Goal: Task Accomplishment & Management: Complete application form

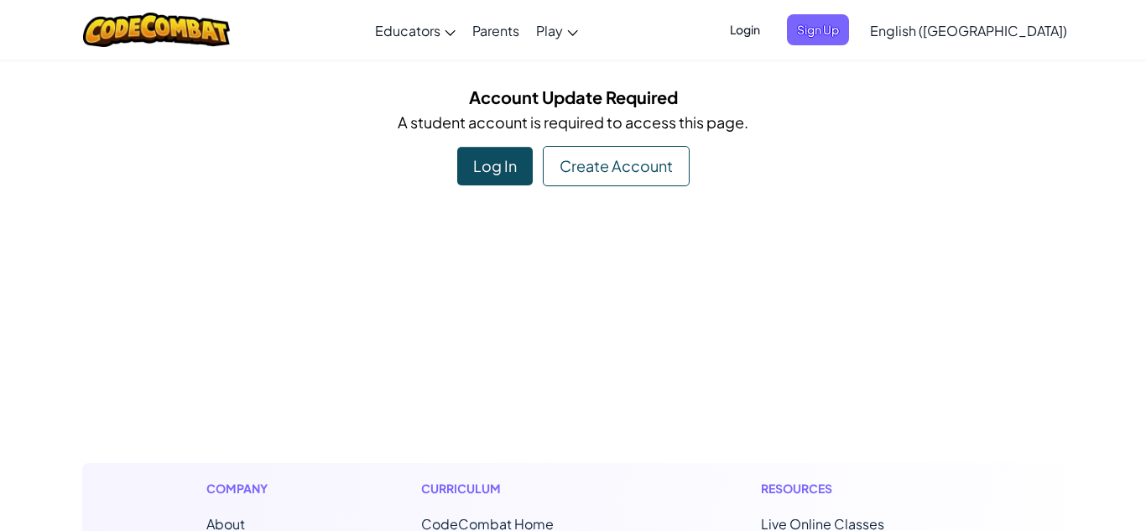
click at [488, 174] on div "Log In" at bounding box center [495, 166] width 76 height 39
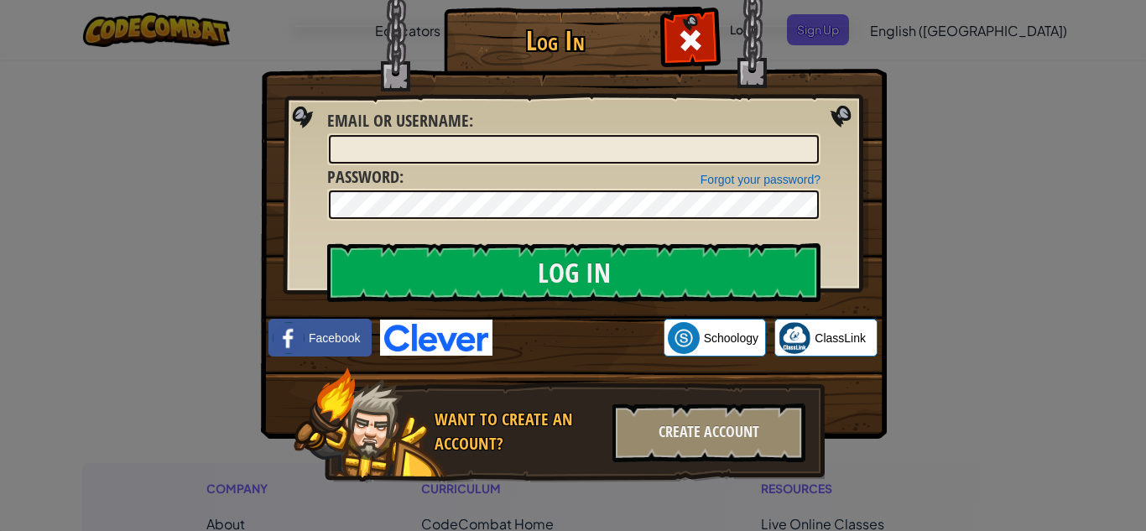
click at [876, 80] on img at bounding box center [574, 194] width 626 height 488
click at [685, 31] on span at bounding box center [690, 40] width 27 height 27
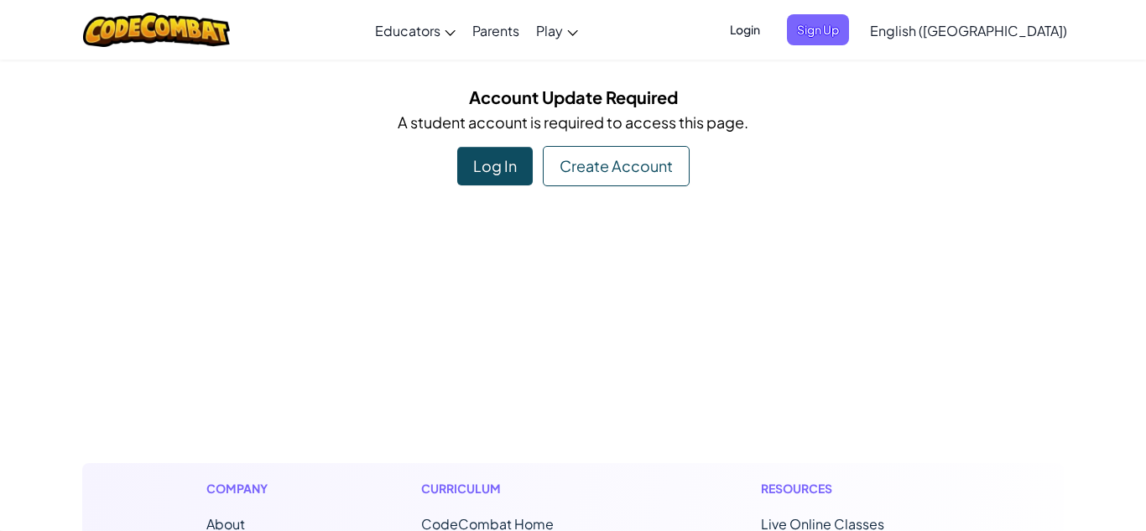
click at [663, 153] on div "Create Account" at bounding box center [616, 166] width 147 height 40
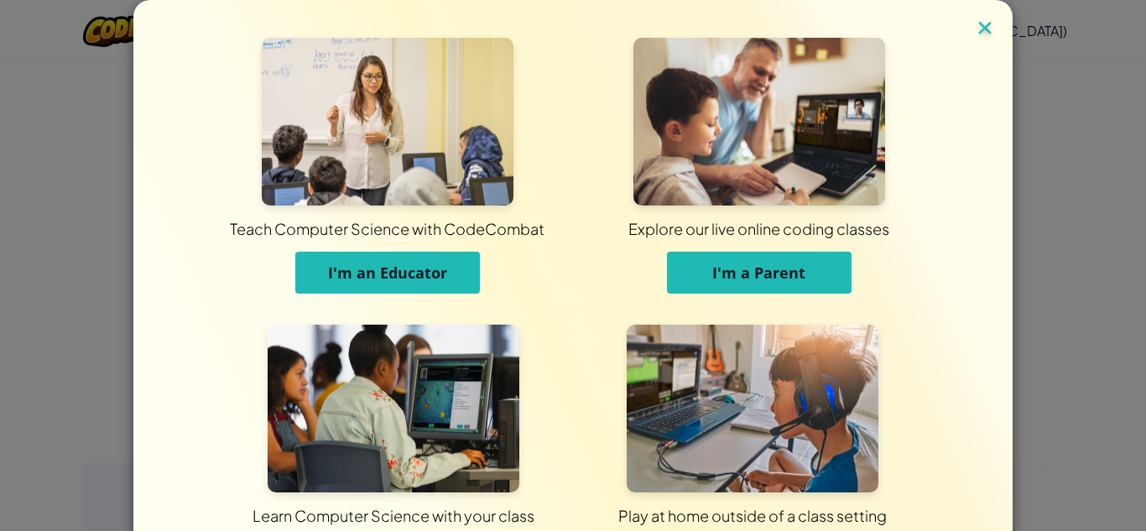
click at [994, 34] on img at bounding box center [985, 29] width 22 height 25
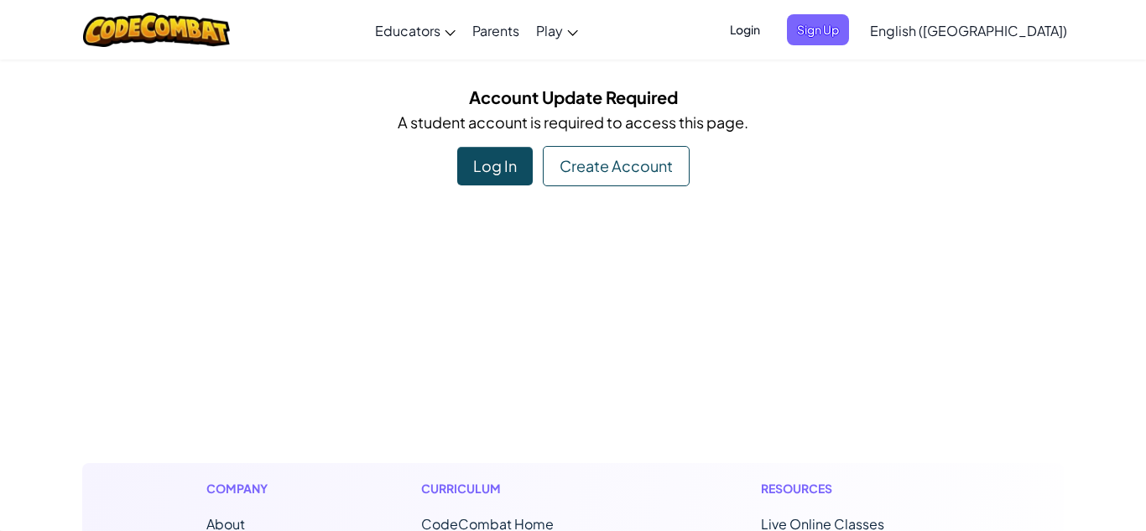
click at [499, 174] on div "Log In" at bounding box center [495, 166] width 76 height 39
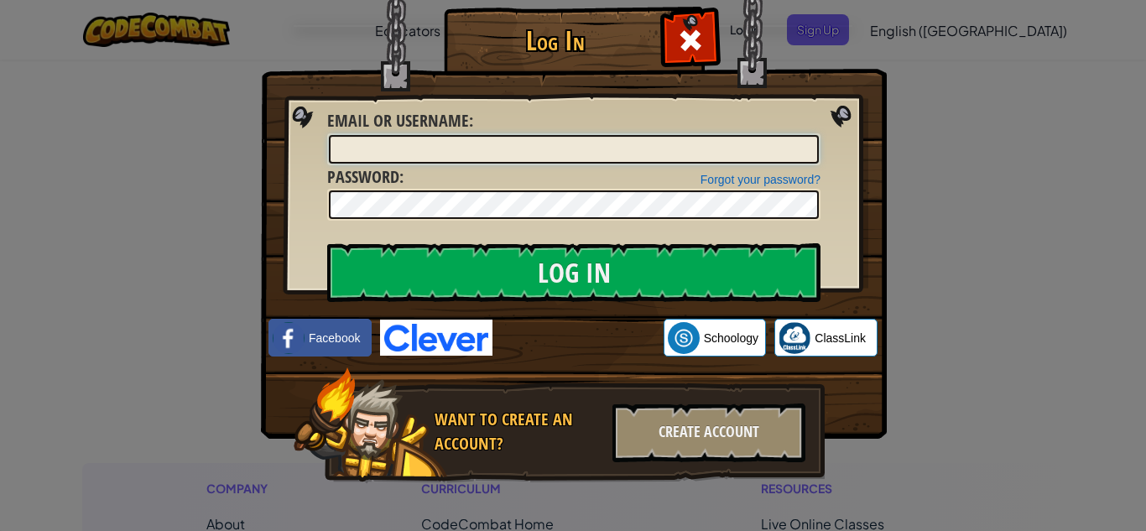
click at [528, 145] on input "Email or Username :" at bounding box center [574, 149] width 490 height 29
click at [499, 154] on input "Email or Username :" at bounding box center [574, 149] width 490 height 29
click at [691, 38] on span at bounding box center [690, 40] width 27 height 27
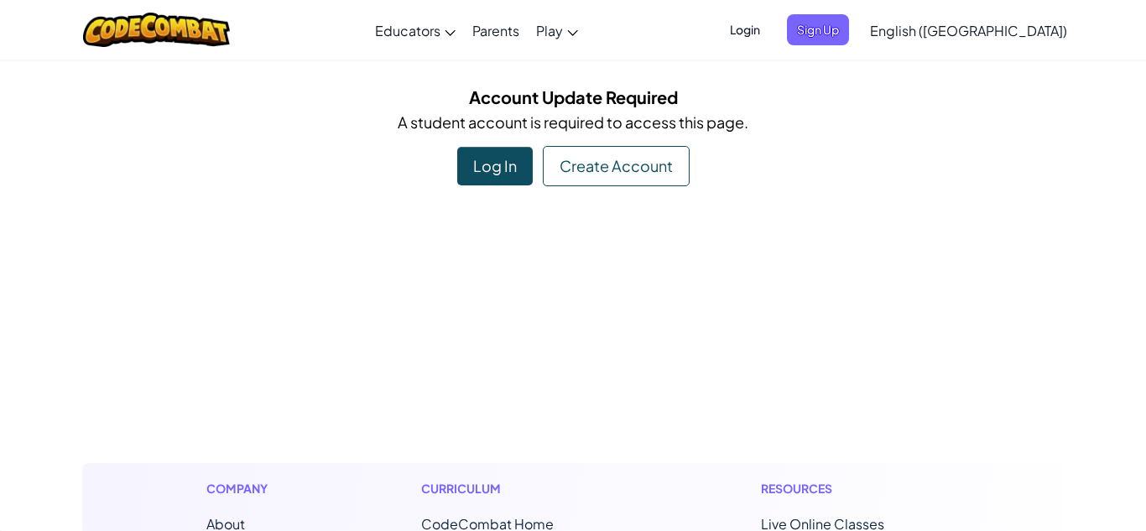
click at [643, 180] on div "Create Account" at bounding box center [616, 166] width 147 height 40
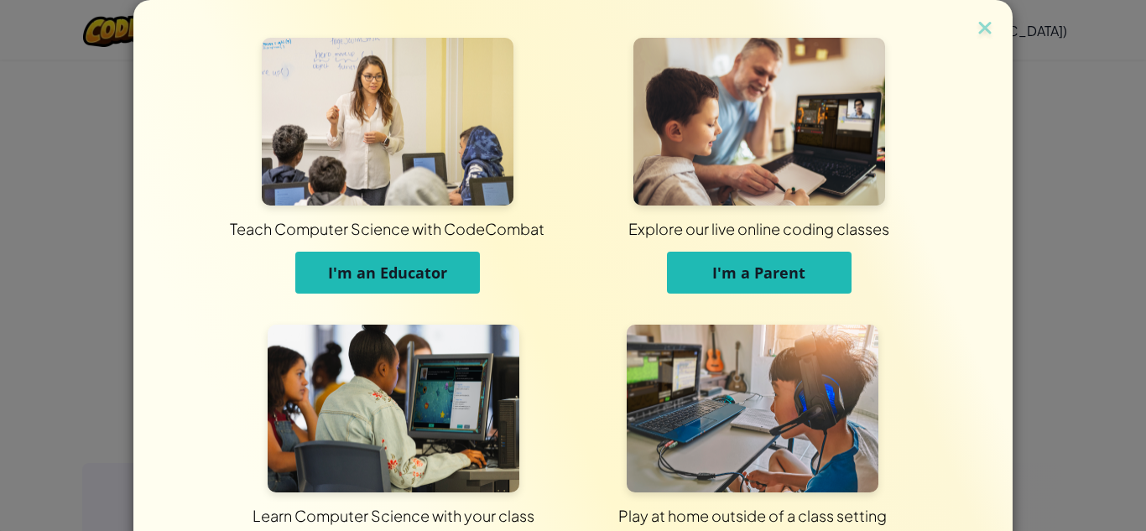
scroll to position [133, 0]
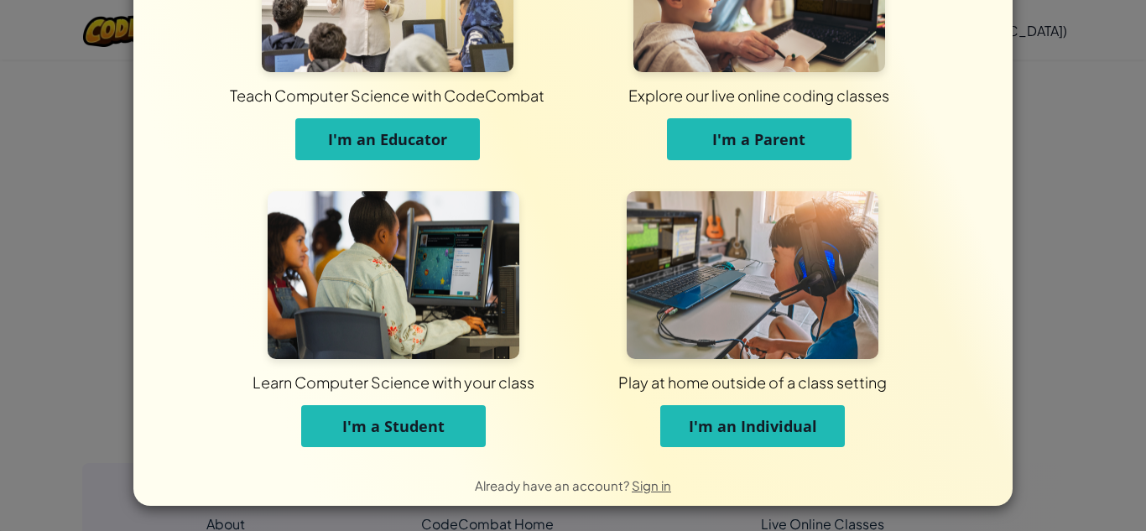
click at [714, 446] on button "I'm an Individual" at bounding box center [752, 426] width 185 height 42
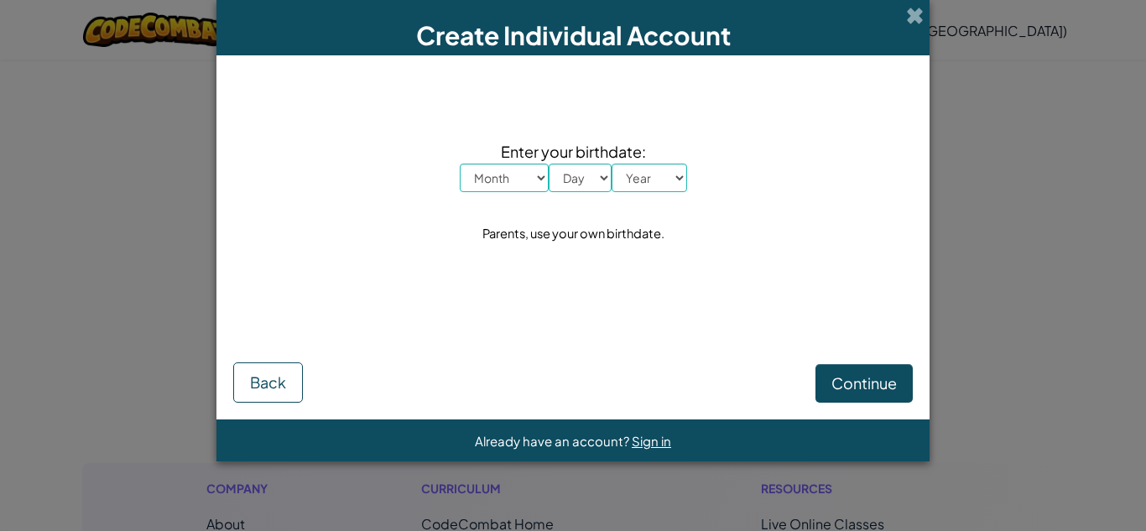
click at [523, 180] on select "Month January February March April May June July August September October Novem…" at bounding box center [504, 178] width 89 height 29
select select "4"
click at [460, 164] on select "Month January February March April May June July August September October Novem…" at bounding box center [504, 178] width 89 height 29
click at [589, 173] on select "Day 1 2 3 4 5 6 7 8 9 10 11 12 13 14 15 16 17 18 19 20 21 22 23 24 25 26 27 28 …" at bounding box center [580, 178] width 63 height 29
select select "14"
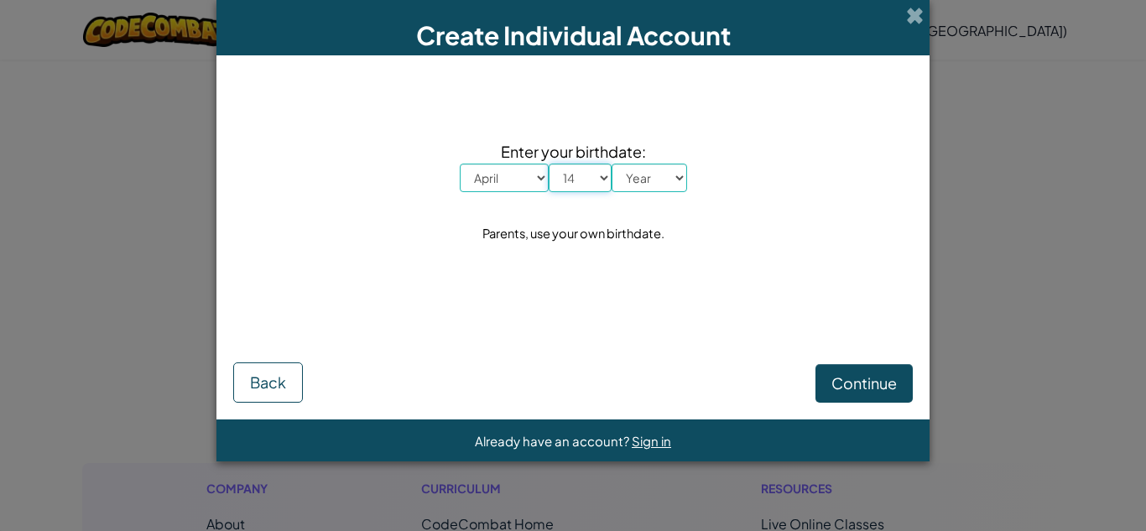
click at [549, 164] on select "Day 1 2 3 4 5 6 7 8 9 10 11 12 13 14 15 16 17 18 19 20 21 22 23 24 25 26 27 28 …" at bounding box center [580, 178] width 63 height 29
click at [644, 177] on select "Year [DATE] 2024 2023 2022 2021 2020 2019 2018 2017 2016 2015 2014 2013 2012 20…" at bounding box center [650, 178] width 76 height 29
select select "2015"
click at [612, 164] on select "Year [DATE] 2024 2023 2022 2021 2020 2019 2018 2017 2016 2015 2014 2013 2012 20…" at bounding box center [650, 178] width 76 height 29
click at [883, 394] on button "Continue" at bounding box center [864, 383] width 97 height 39
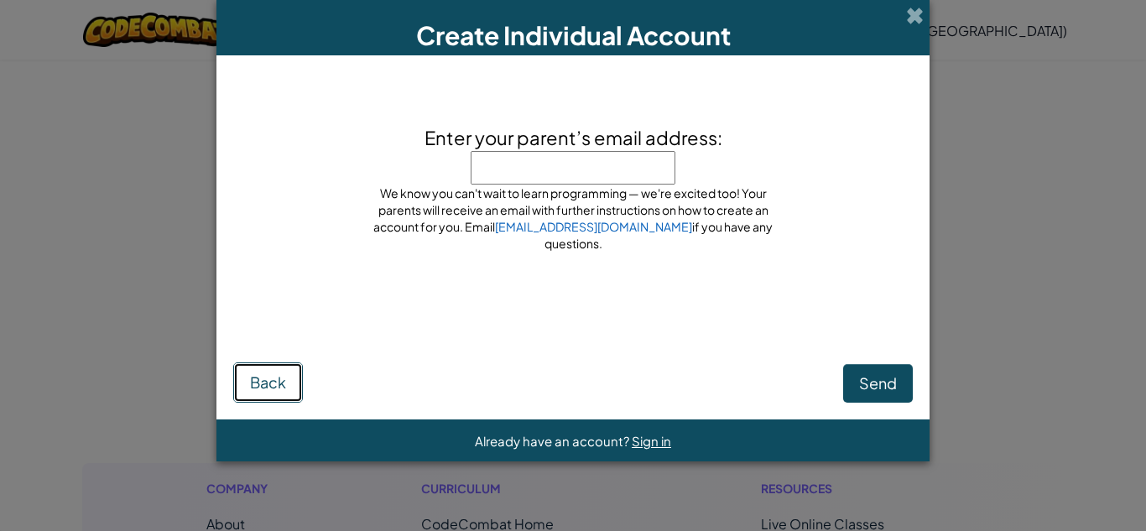
click at [266, 370] on button "Back" at bounding box center [268, 383] width 70 height 40
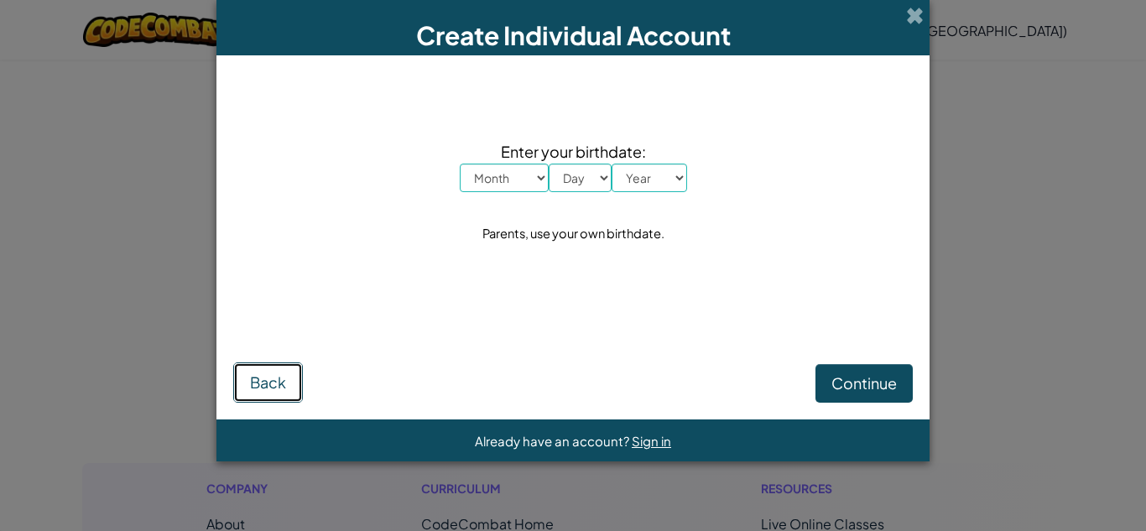
click at [266, 370] on button "Back" at bounding box center [268, 383] width 70 height 40
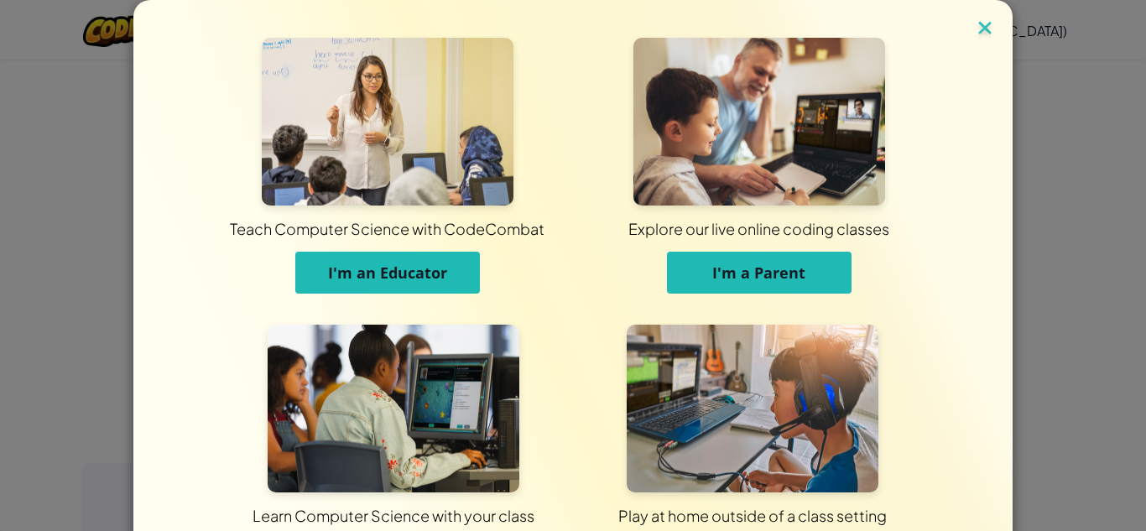
click at [978, 29] on img at bounding box center [985, 29] width 22 height 25
